Goal: Check status: Check status

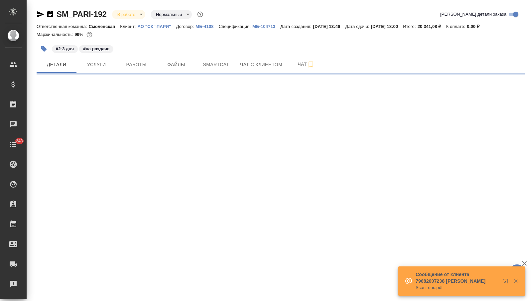
select select "RU"
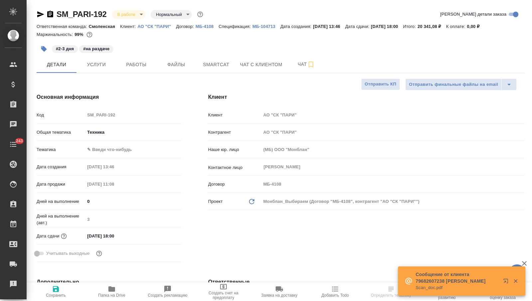
type textarea "x"
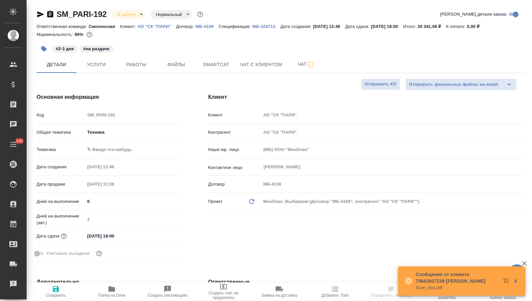
type textarea "x"
type input "[PERSON_NAME]"
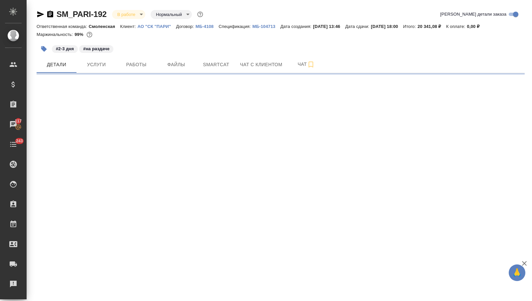
select select "RU"
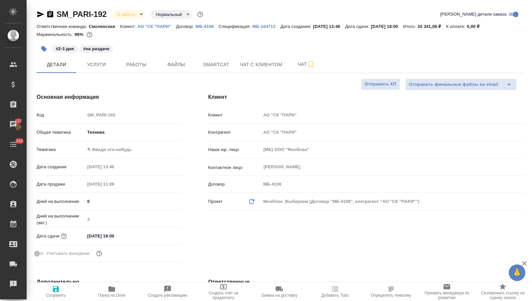
type textarea "x"
click at [37, 12] on icon "button" at bounding box center [41, 14] width 8 height 8
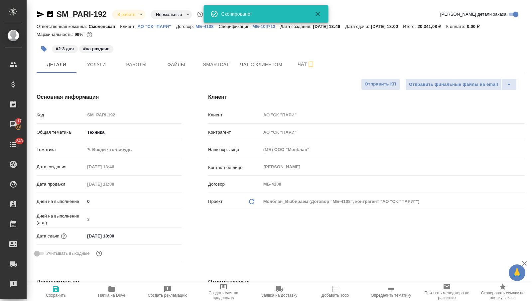
type textarea "x"
